Goal: Transaction & Acquisition: Book appointment/travel/reservation

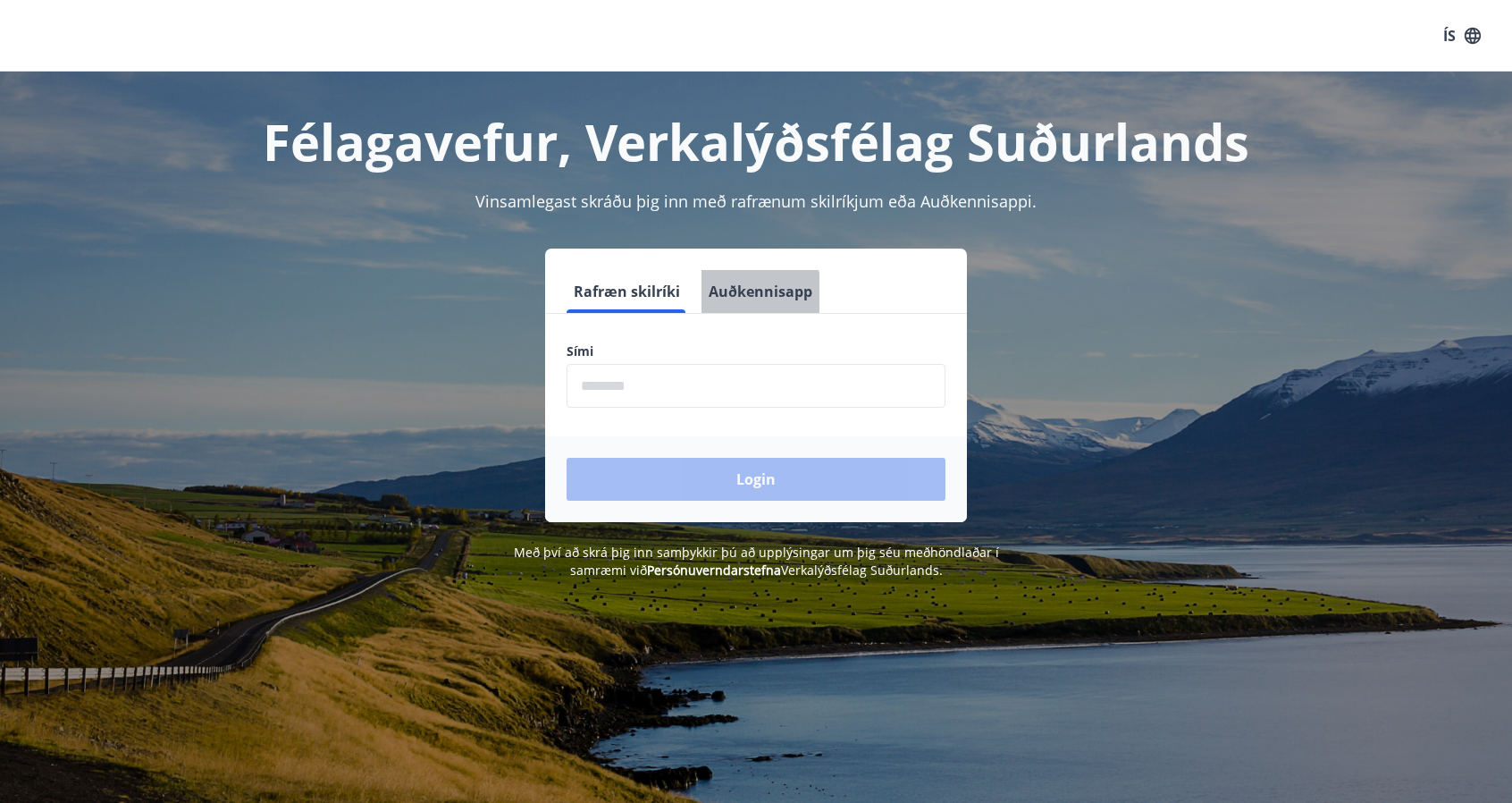
click at [749, 292] on button "Auðkennisapp" at bounding box center [760, 292] width 118 height 43
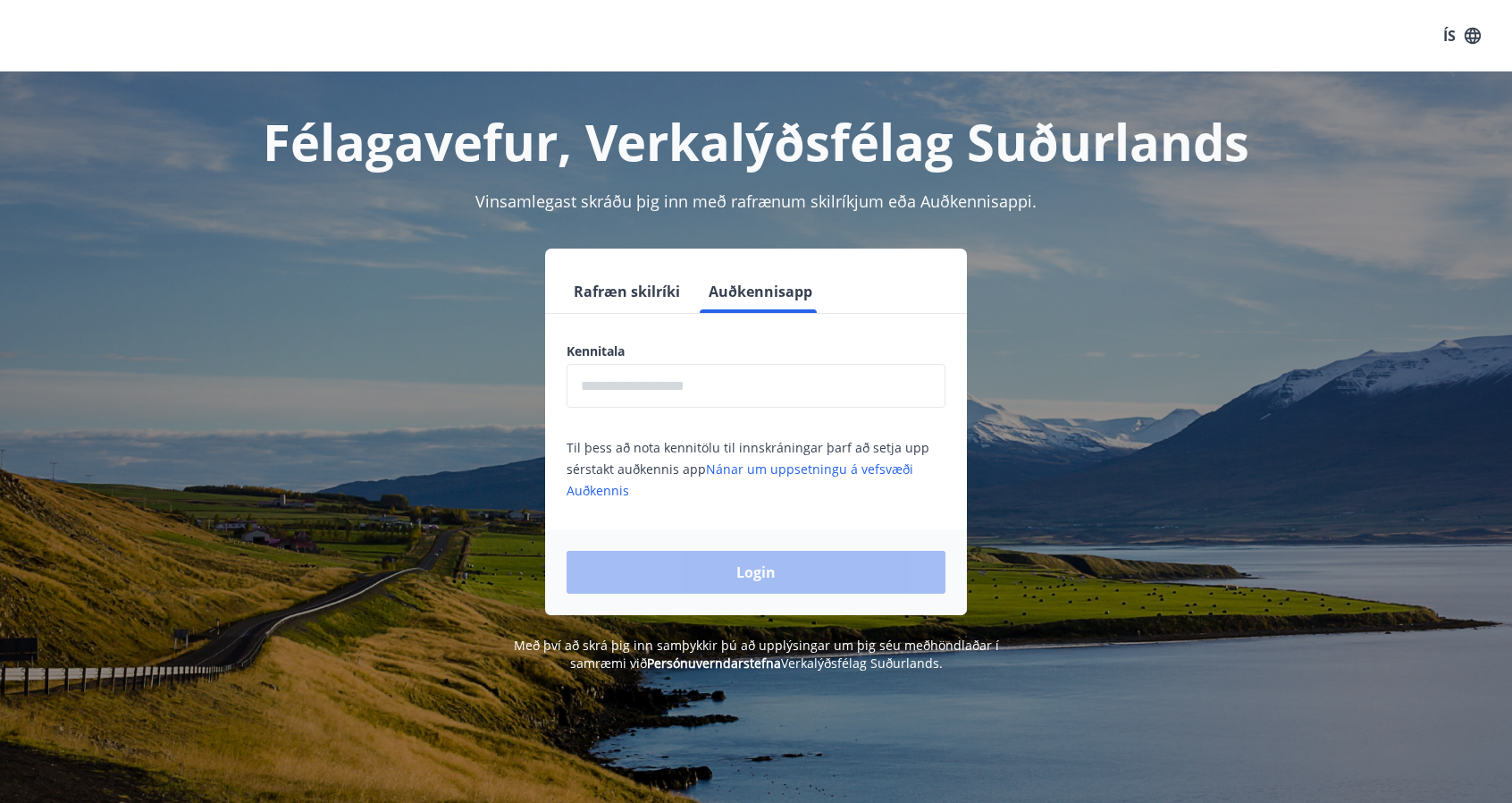
click at [748, 367] on input "text" at bounding box center [756, 385] width 379 height 44
type input "**********"
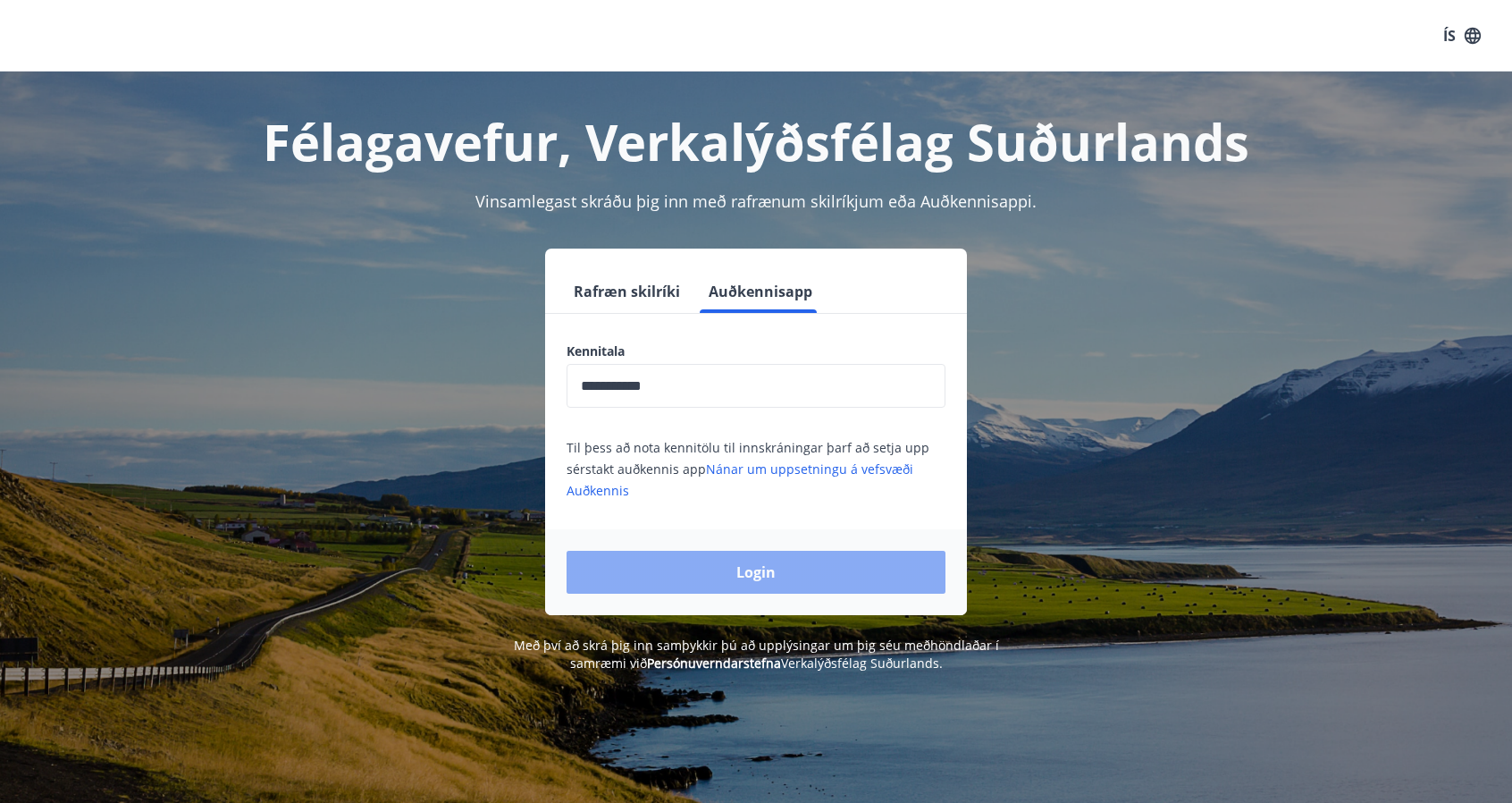
click at [760, 578] on button "Login" at bounding box center [756, 572] width 379 height 43
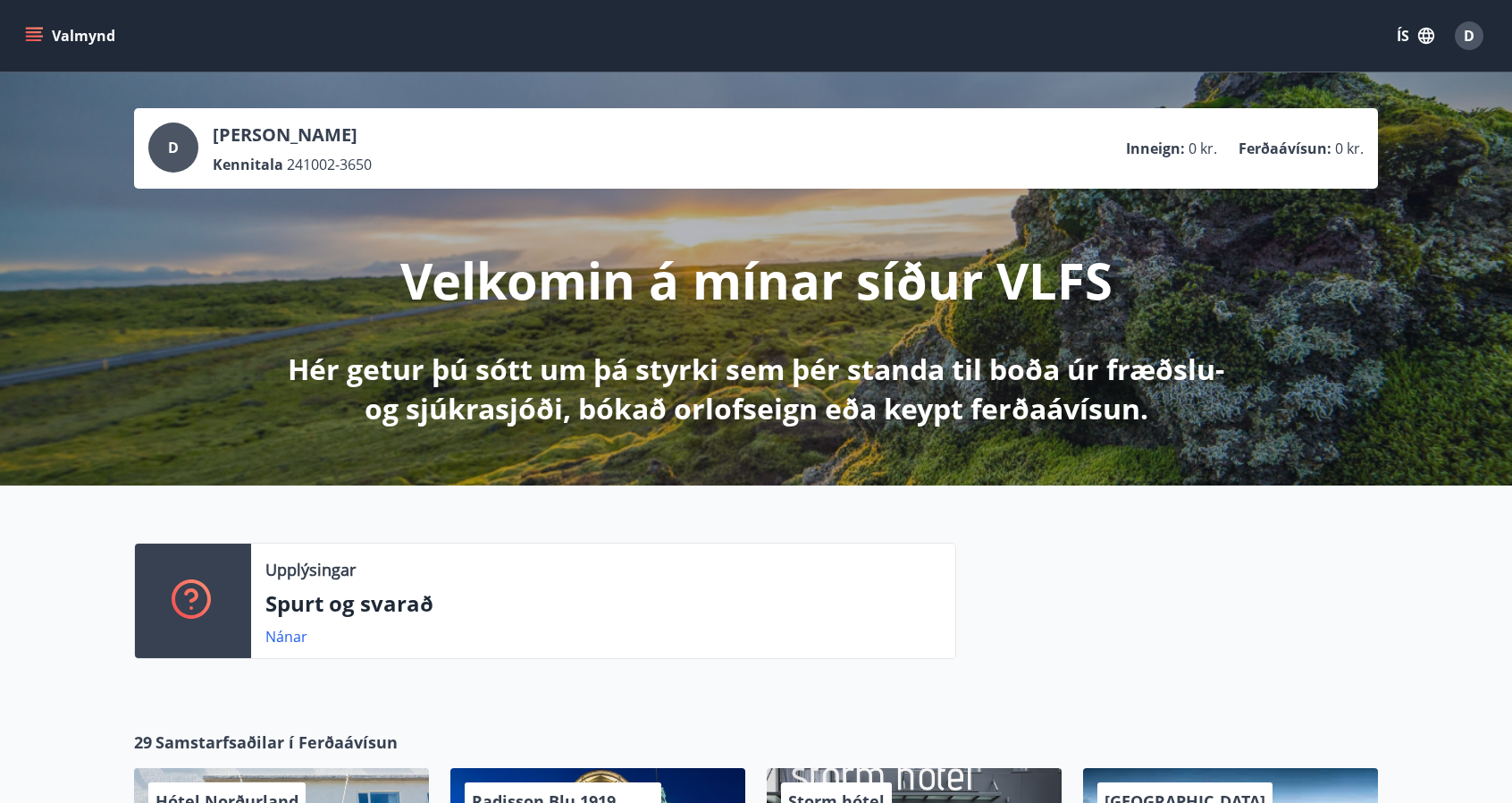
click at [1411, 35] on button "ÍS" at bounding box center [1416, 36] width 57 height 32
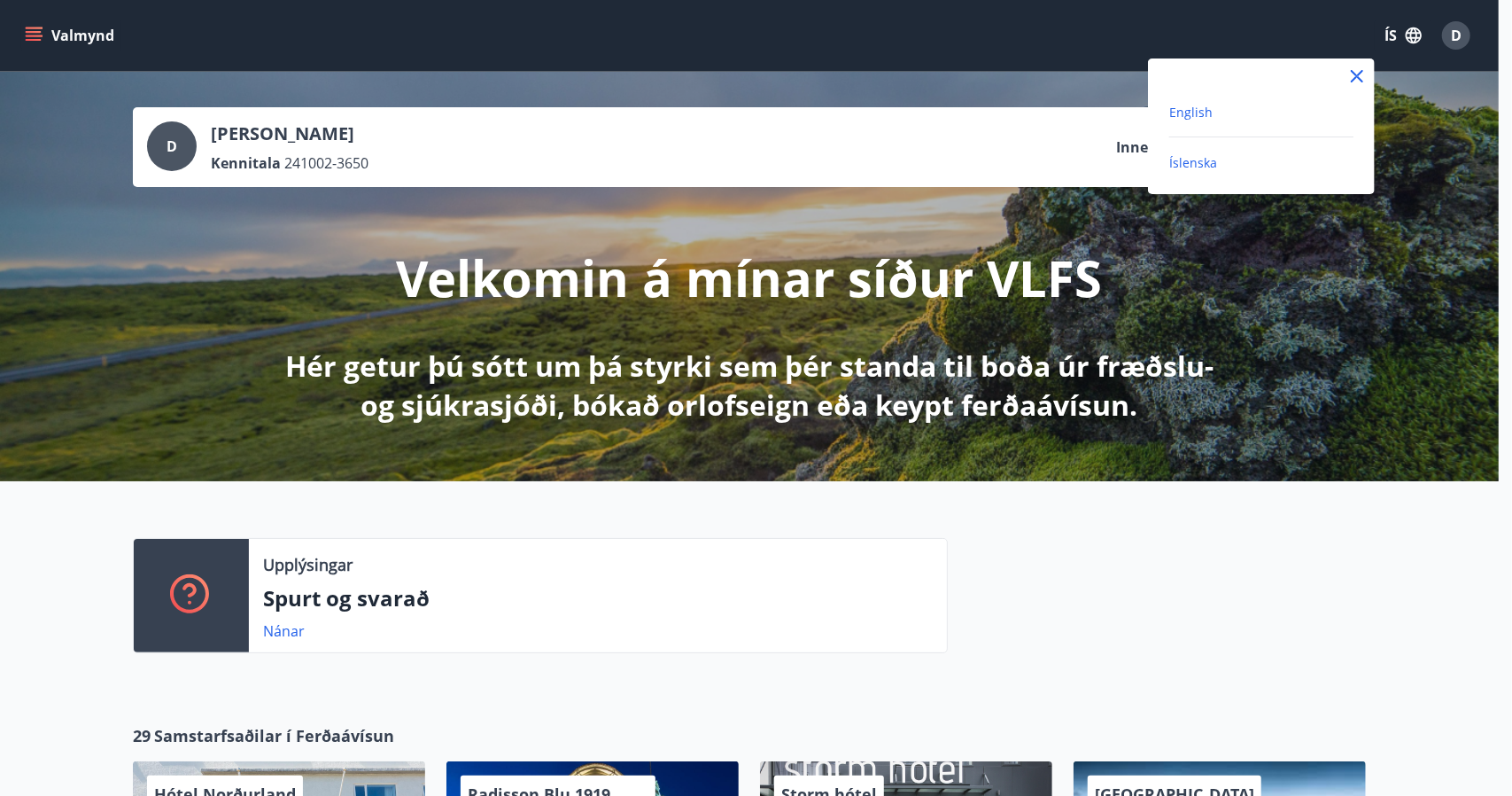
click at [1208, 110] on span "English" at bounding box center [1191, 111] width 44 height 17
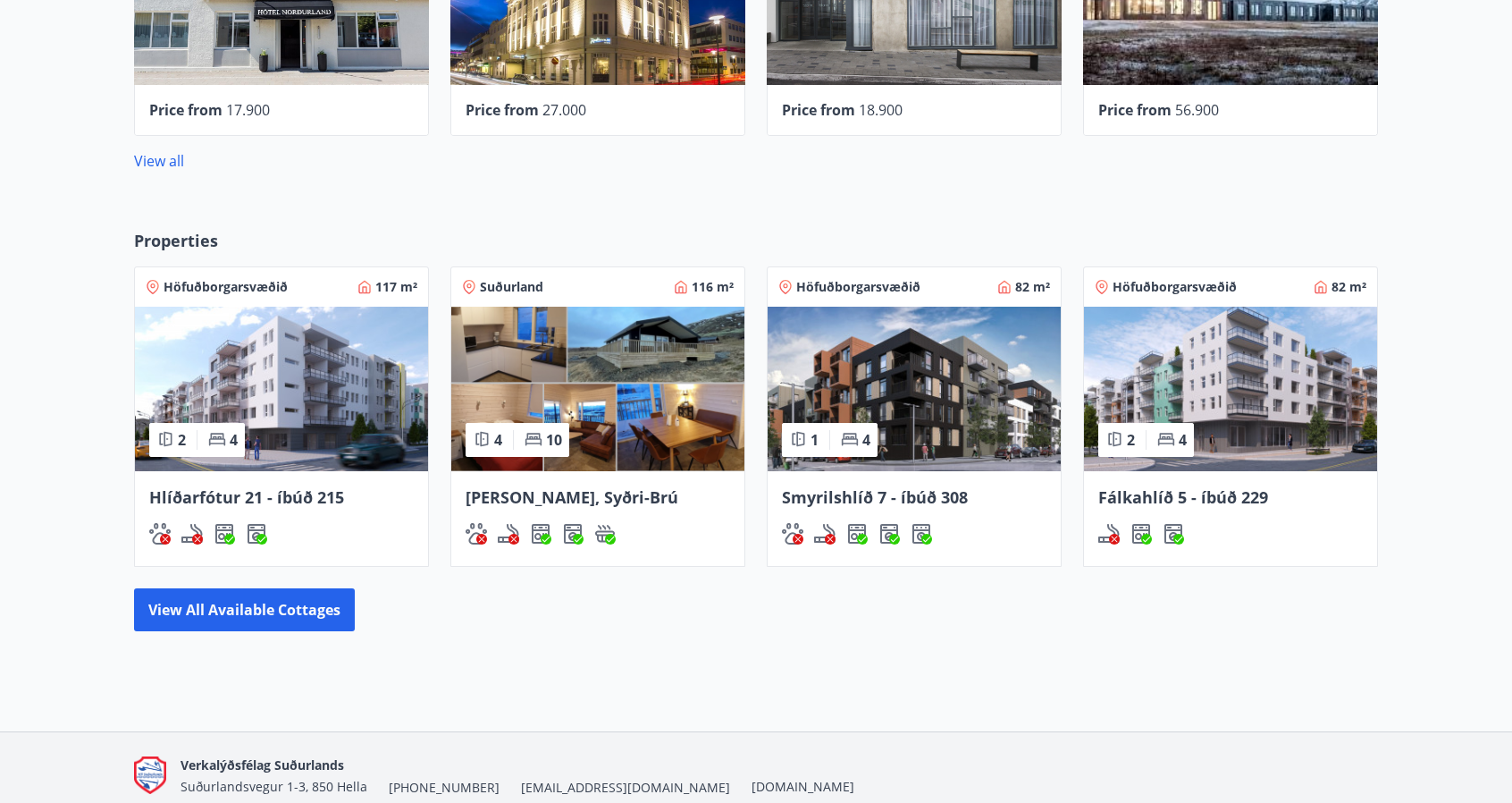
scroll to position [894, 0]
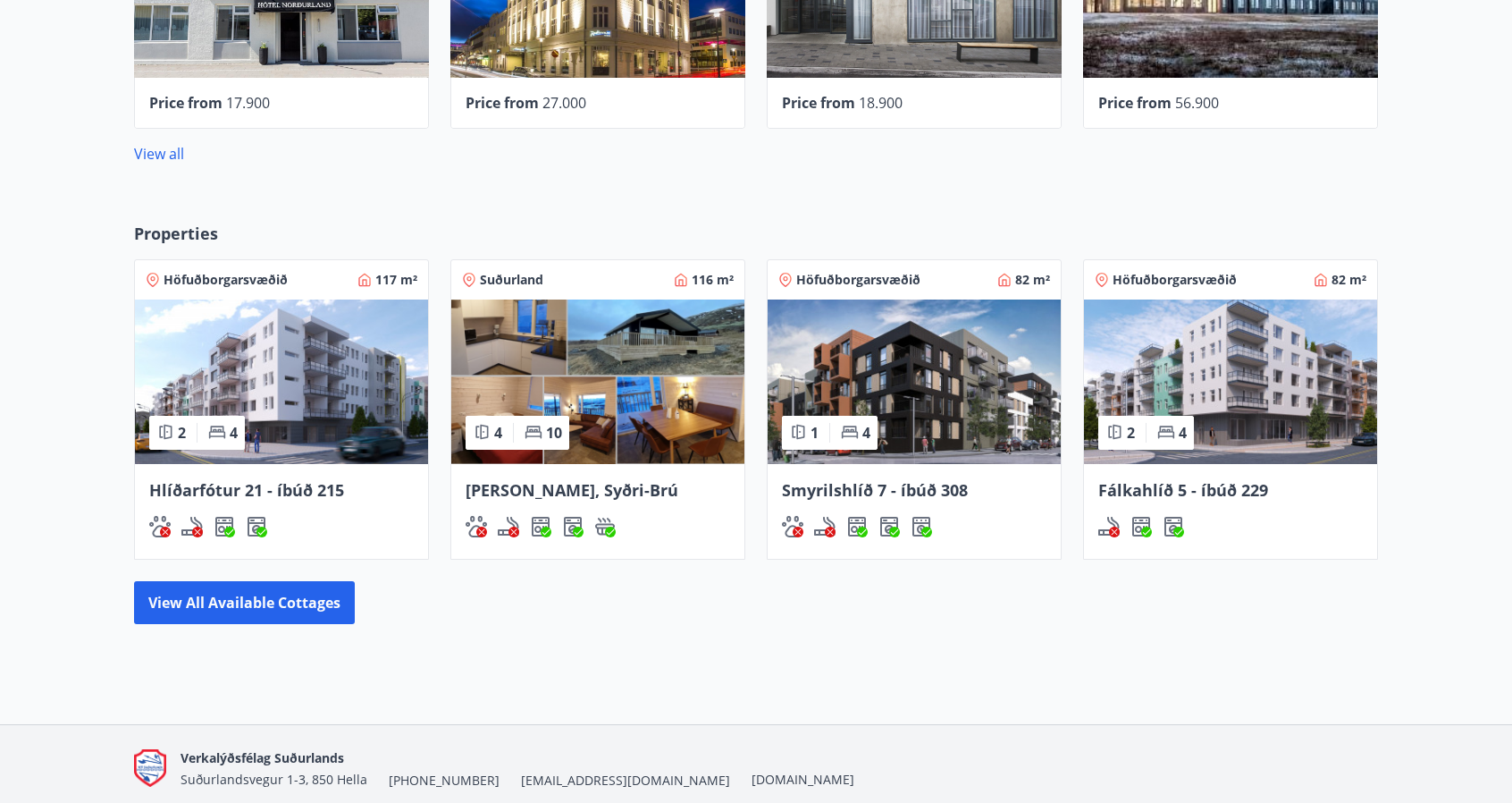
click at [903, 495] on span "Smyrilshlíð 7 - íbúð 308" at bounding box center [875, 490] width 186 height 22
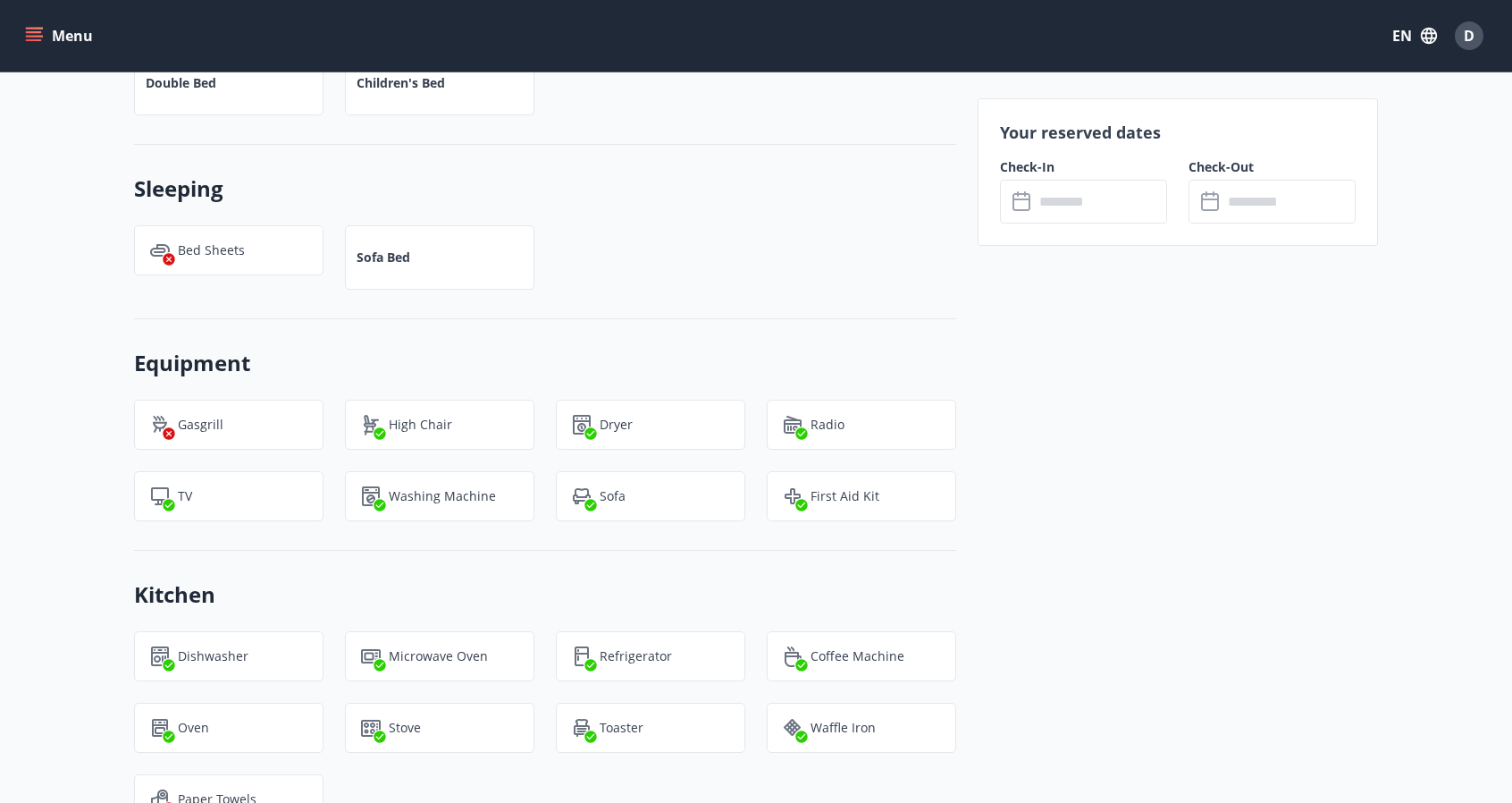
scroll to position [984, 0]
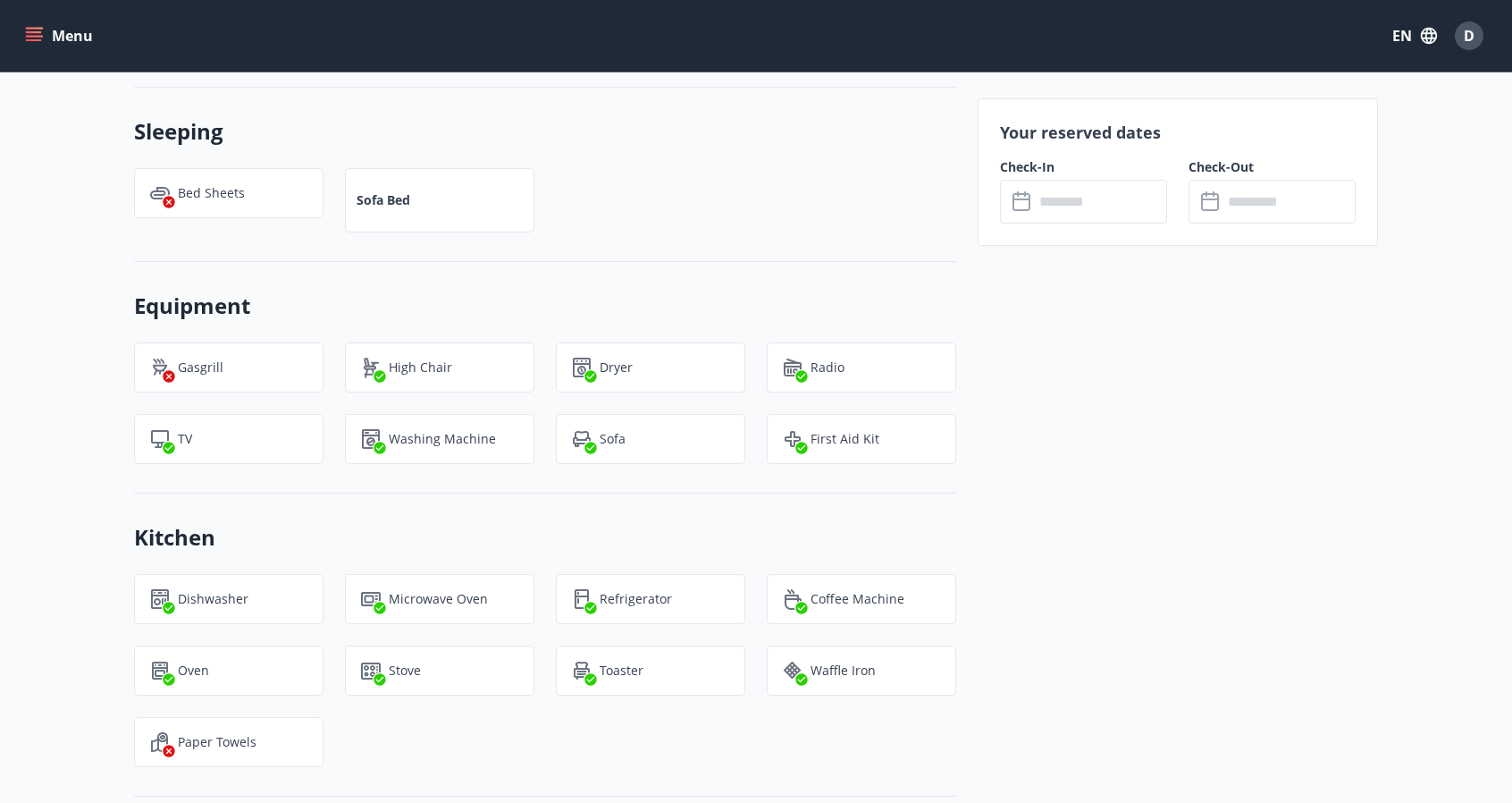
click at [1050, 195] on input "text" at bounding box center [1100, 201] width 133 height 44
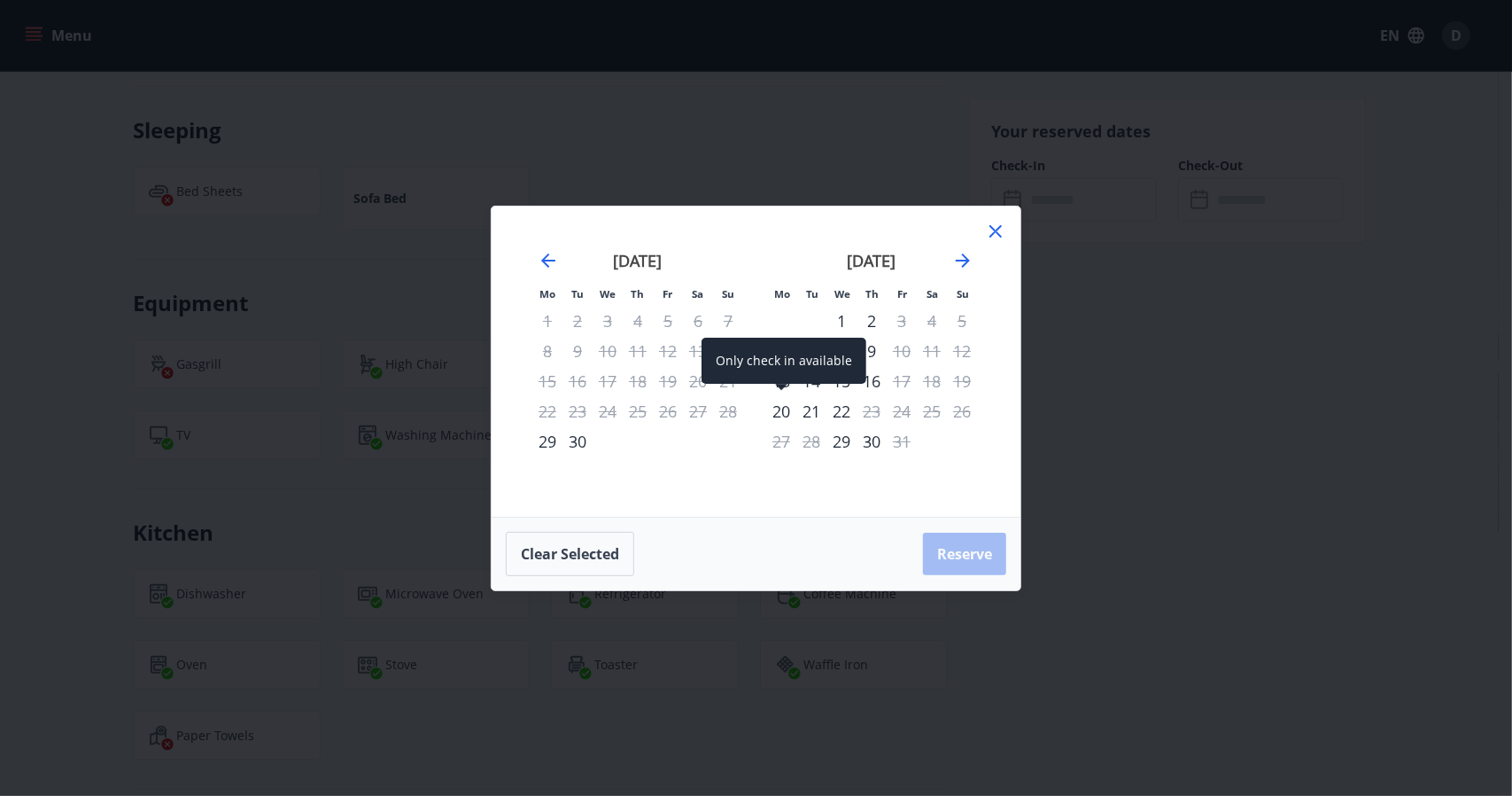
click at [788, 380] on div "Only check in available" at bounding box center [783, 361] width 165 height 46
click at [781, 409] on div "20" at bounding box center [781, 411] width 30 height 30
click at [581, 556] on button "Clear selected" at bounding box center [570, 554] width 128 height 45
click at [780, 378] on div "13" at bounding box center [781, 381] width 30 height 30
click at [808, 382] on div "14" at bounding box center [812, 381] width 30 height 30
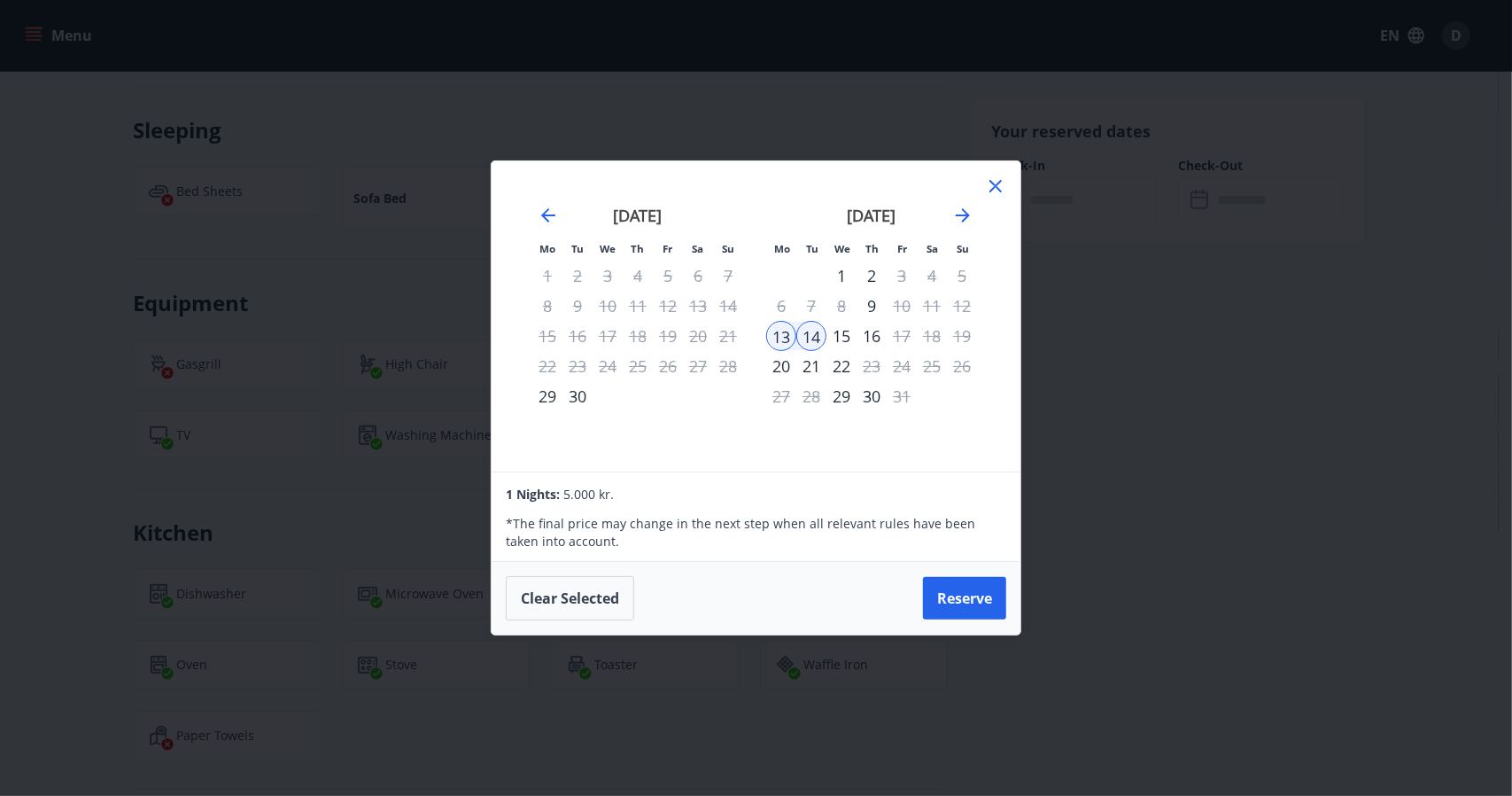
click at [950, 603] on button "Reserve" at bounding box center [965, 598] width 84 height 43
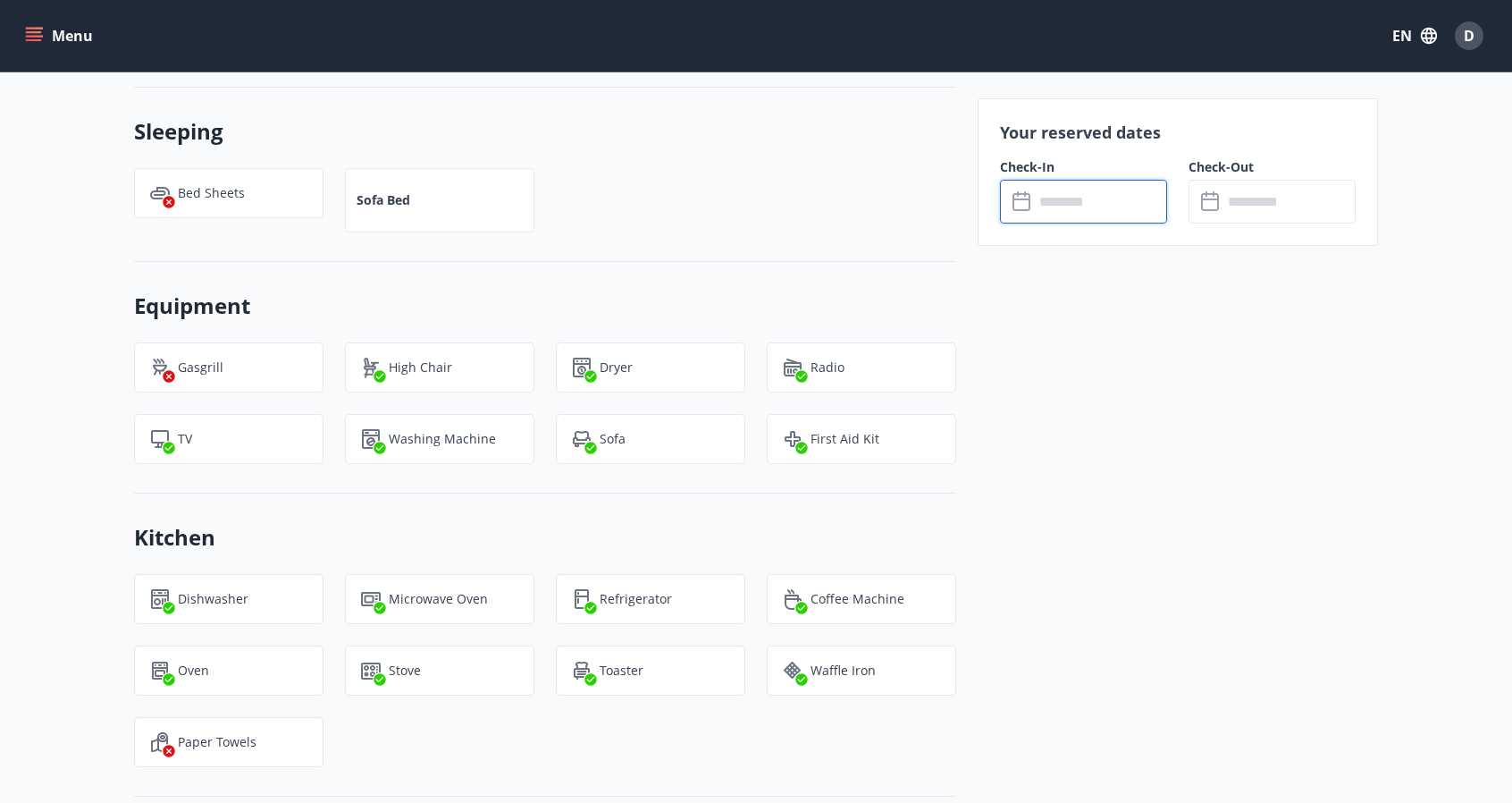
type input "******"
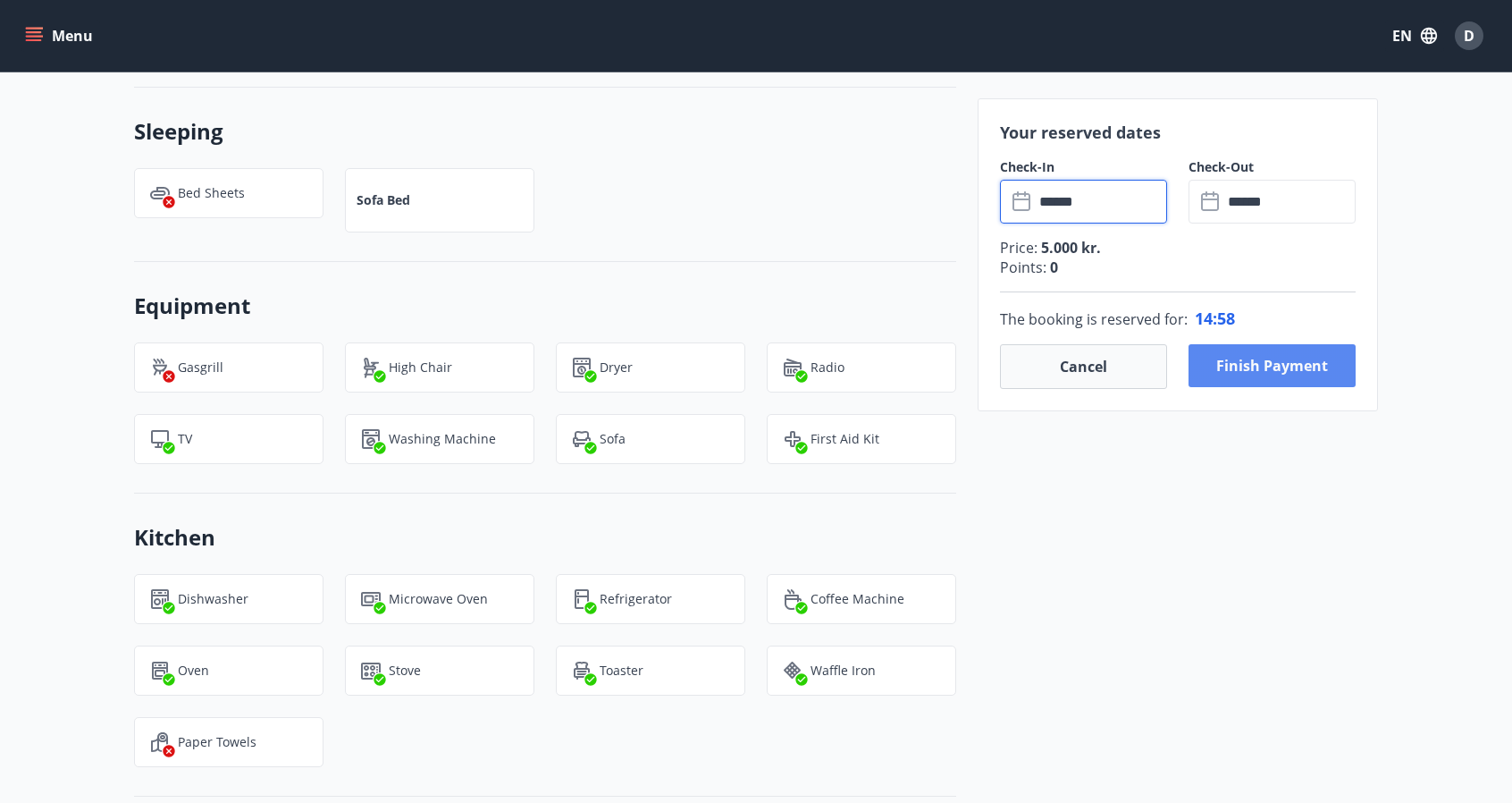
click at [1245, 378] on button "Finish payment" at bounding box center [1272, 366] width 167 height 43
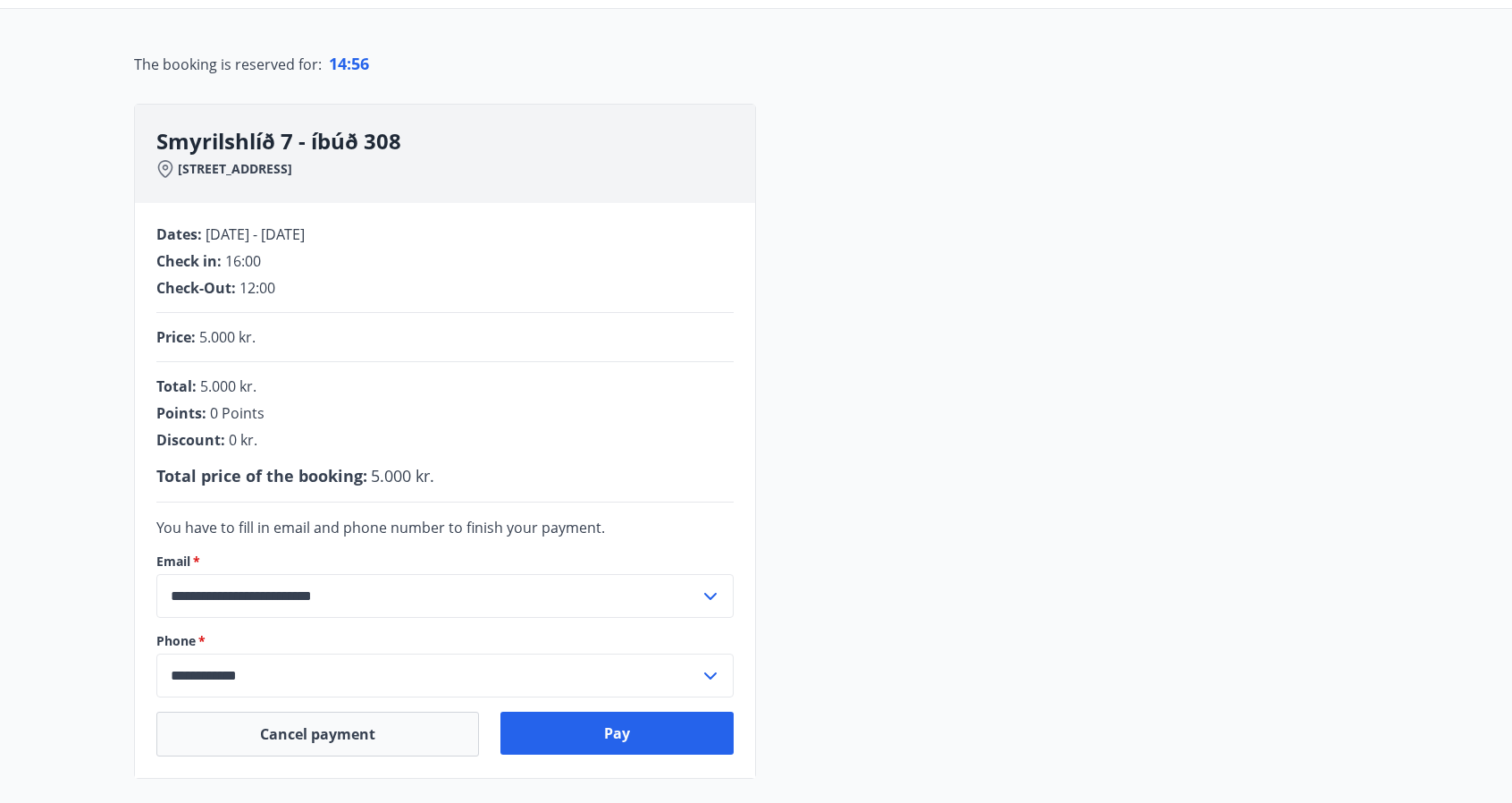
scroll to position [356, 0]
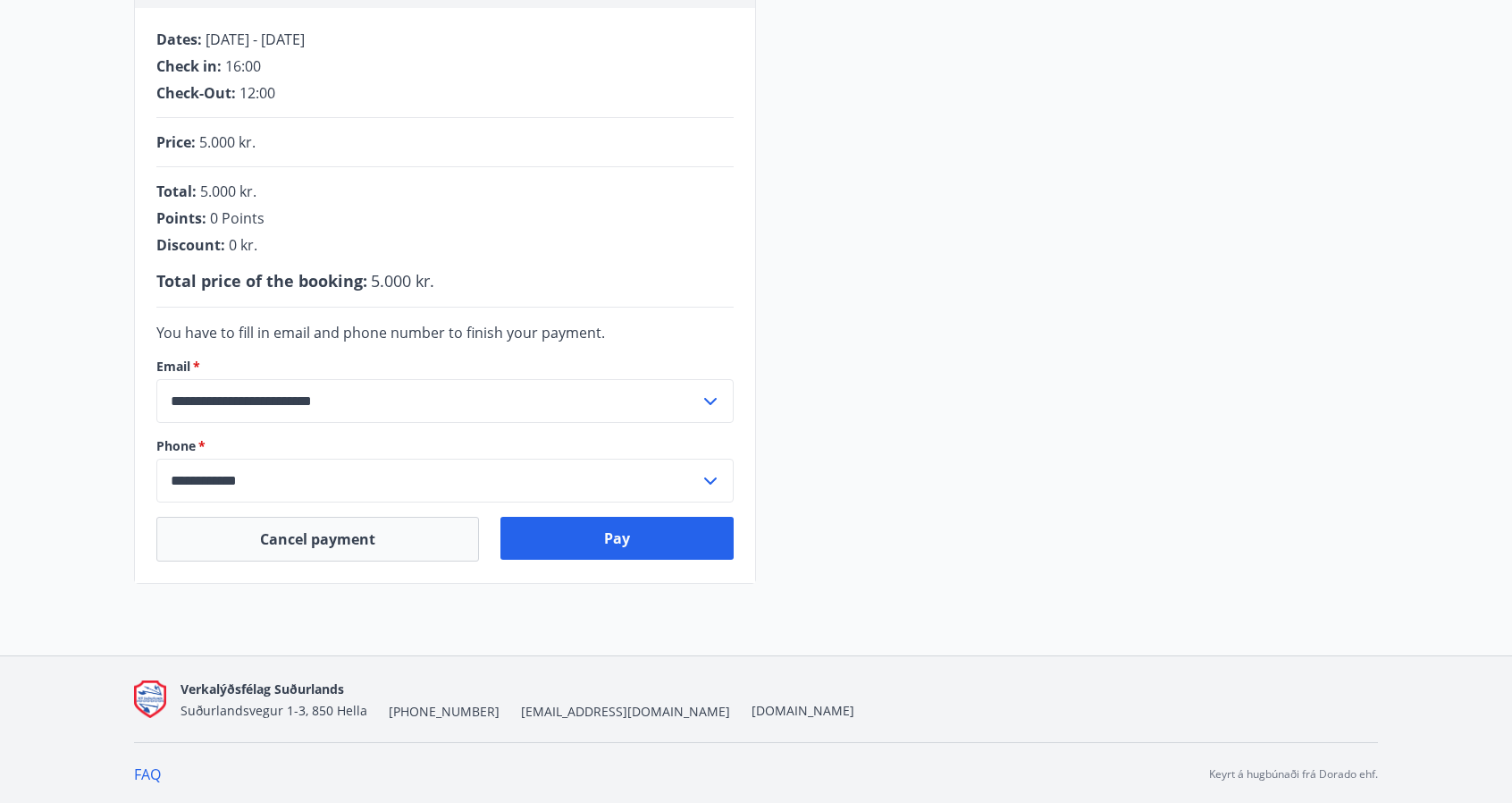
click at [635, 475] on input "**********" at bounding box center [427, 481] width 543 height 44
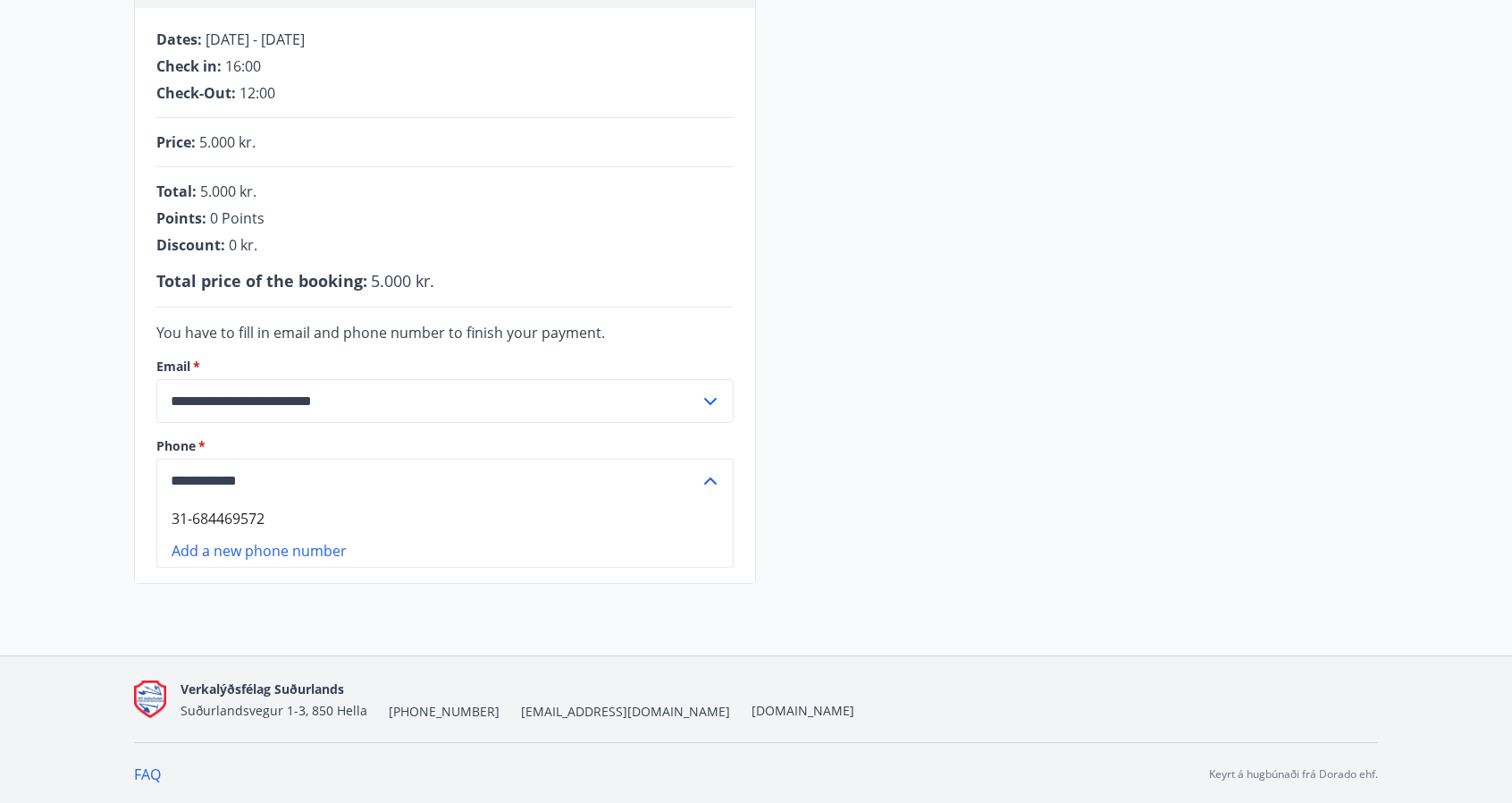
click at [644, 473] on input "**********" at bounding box center [427, 481] width 543 height 44
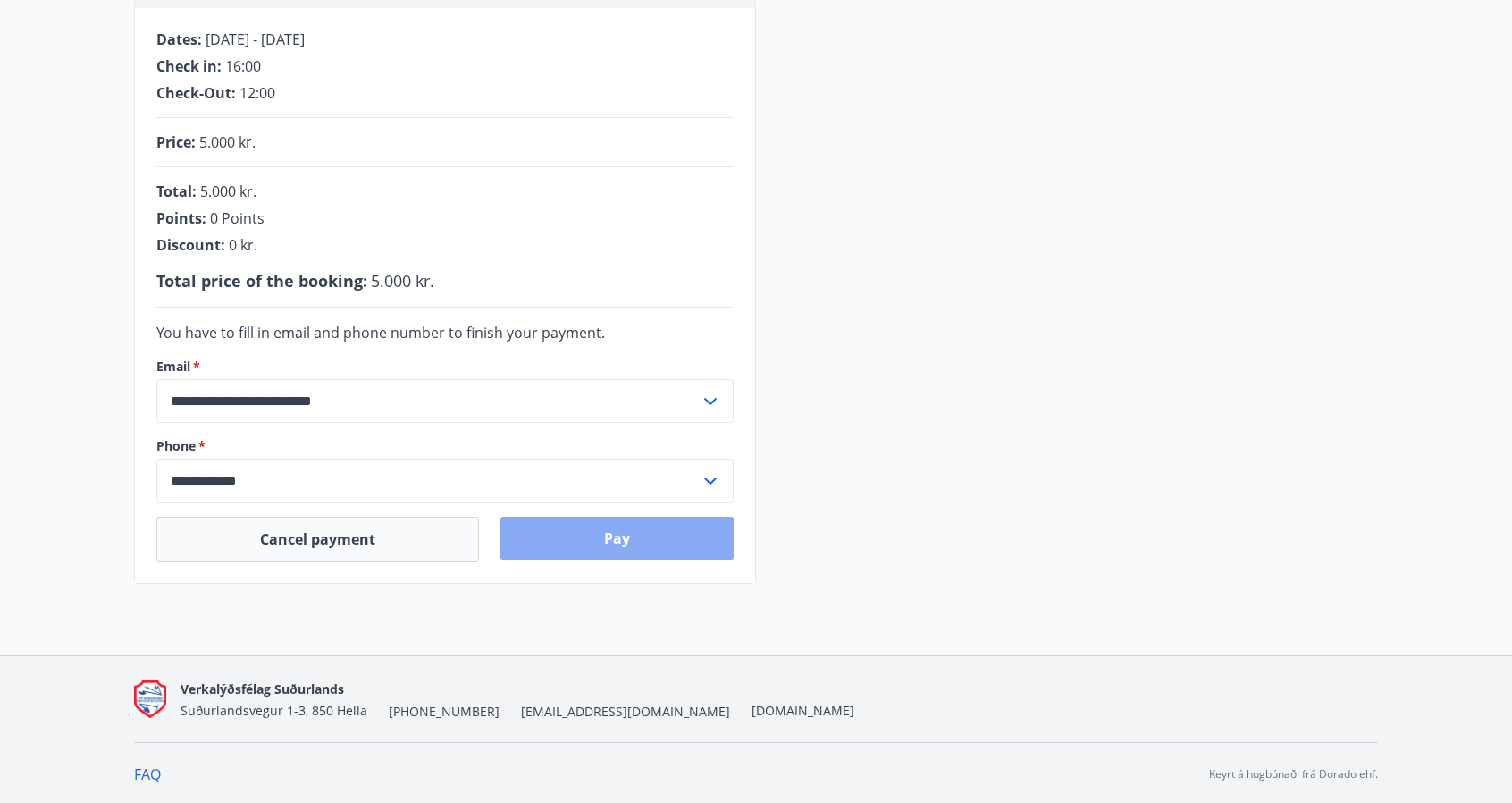
click at [675, 525] on button "Pay" at bounding box center [617, 538] width 234 height 43
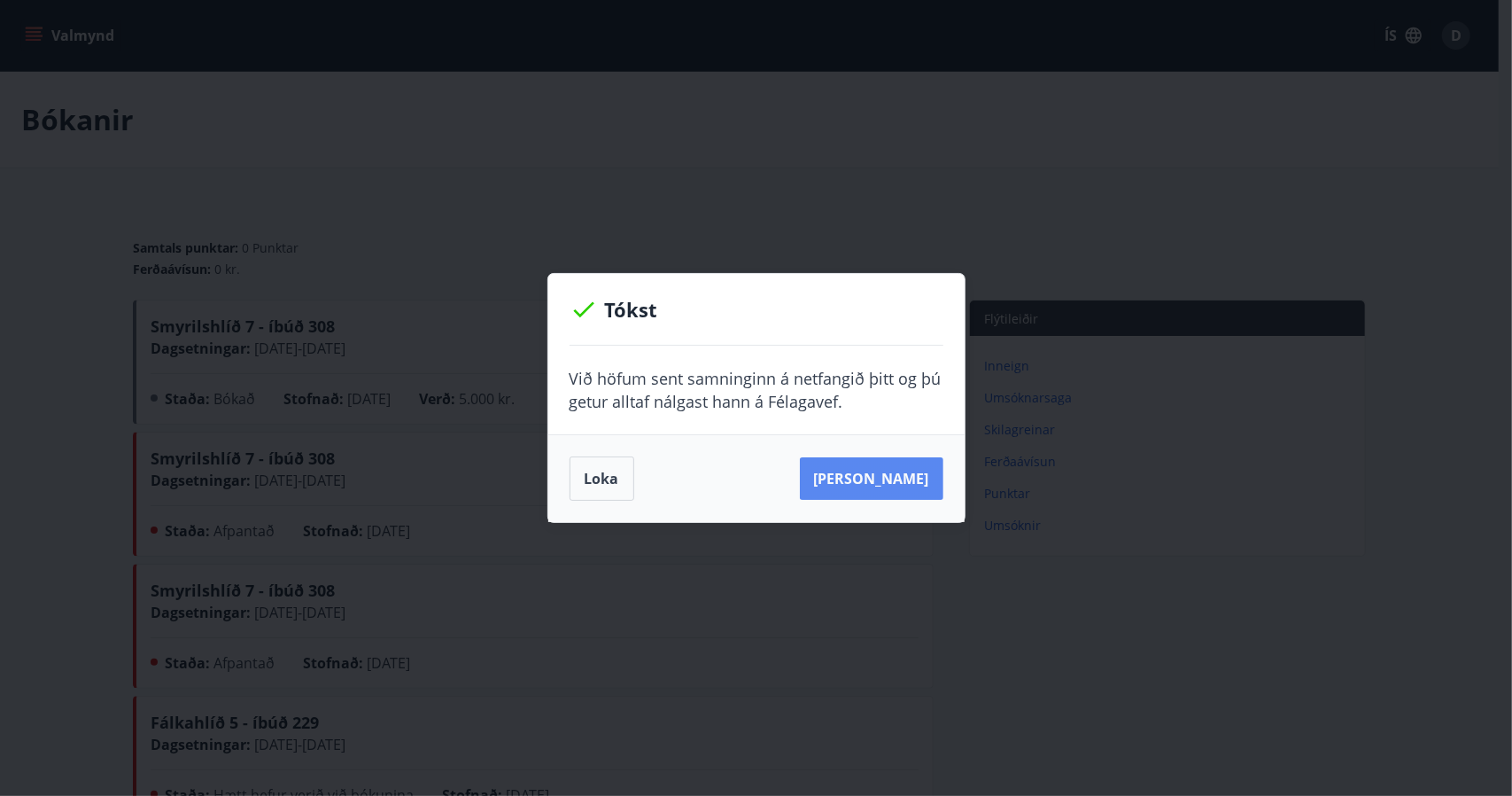
click at [898, 481] on button "Sjá samning" at bounding box center [871, 479] width 143 height 43
click at [1169, 124] on div "Tókst Við höfum sent samninginn á netfangið þitt og þú getur alltaf nálgast han…" at bounding box center [756, 398] width 1512 height 796
